Goal: Navigation & Orientation: Find specific page/section

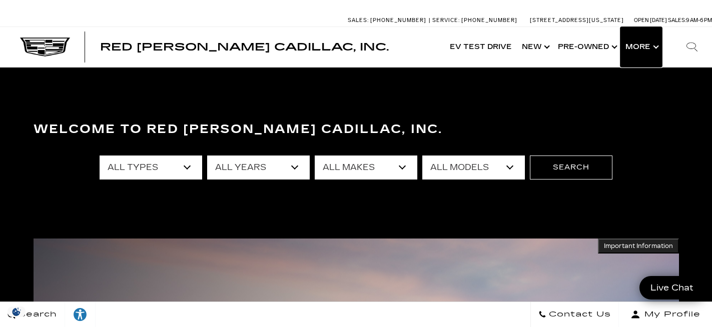
click at [658, 46] on button "Show More" at bounding box center [642, 47] width 42 height 40
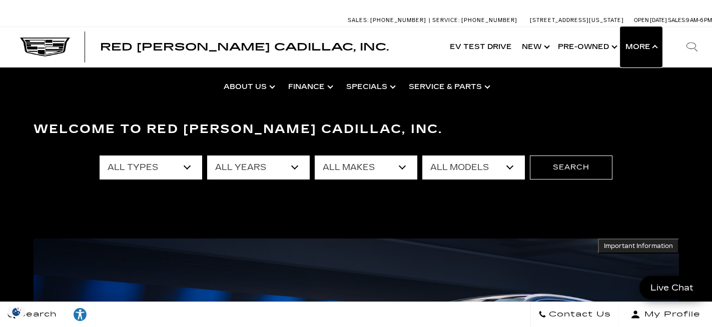
click at [653, 49] on button "Show More" at bounding box center [642, 47] width 42 height 40
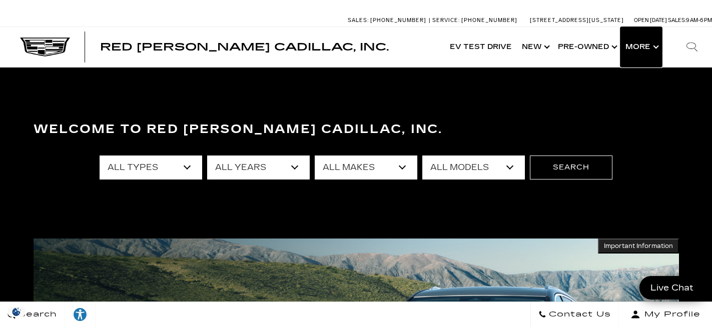
click at [655, 47] on button "Show More" at bounding box center [642, 47] width 42 height 40
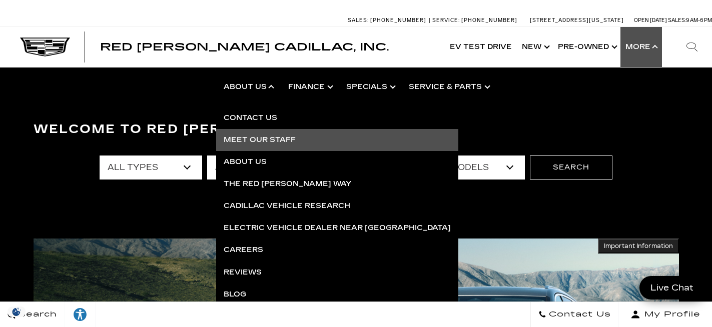
click at [255, 137] on link "Meet Our Staff" at bounding box center [337, 140] width 242 height 22
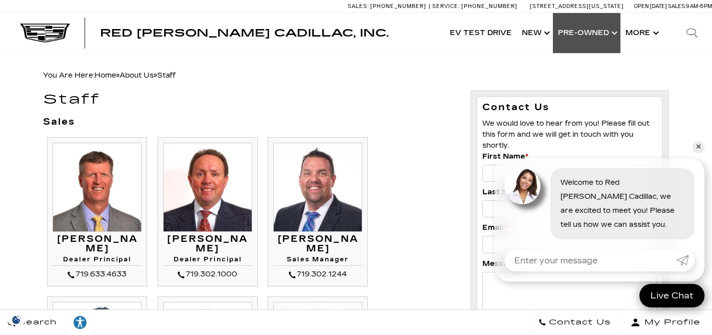
scroll to position [88, 0]
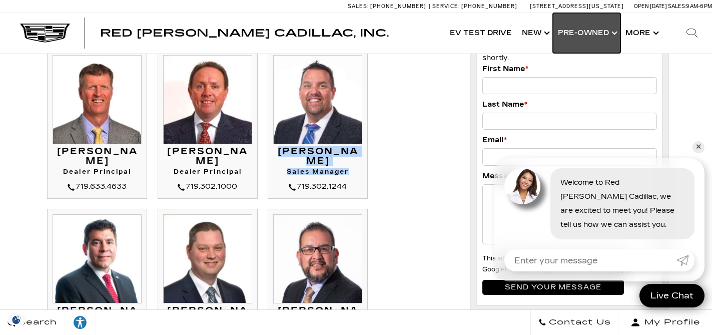
click at [610, 32] on link "Show Pre-Owned" at bounding box center [587, 33] width 68 height 40
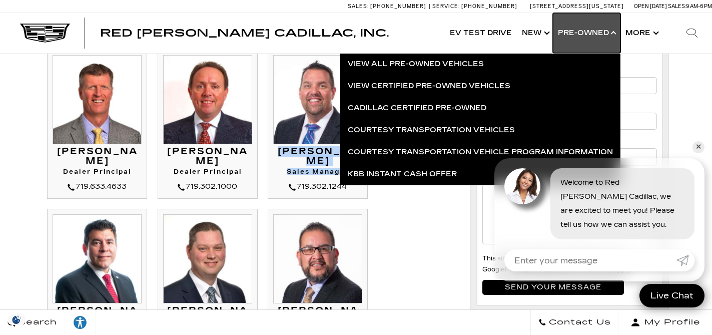
scroll to position [0, 0]
click at [647, 29] on button "Show More" at bounding box center [642, 33] width 42 height 40
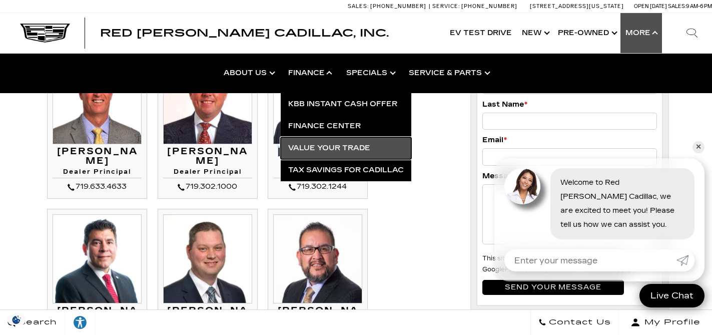
click at [330, 142] on link "Value Your Trade" at bounding box center [346, 148] width 131 height 22
